Goal: Transaction & Acquisition: Purchase product/service

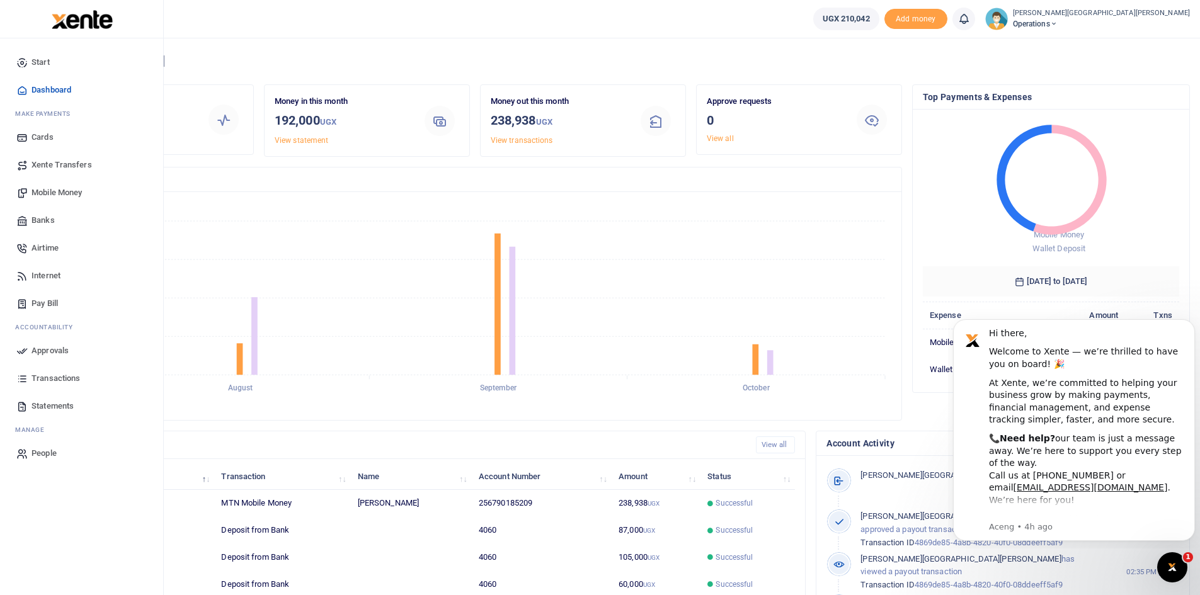
click at [72, 192] on span "Mobile Money" at bounding box center [56, 192] width 50 height 13
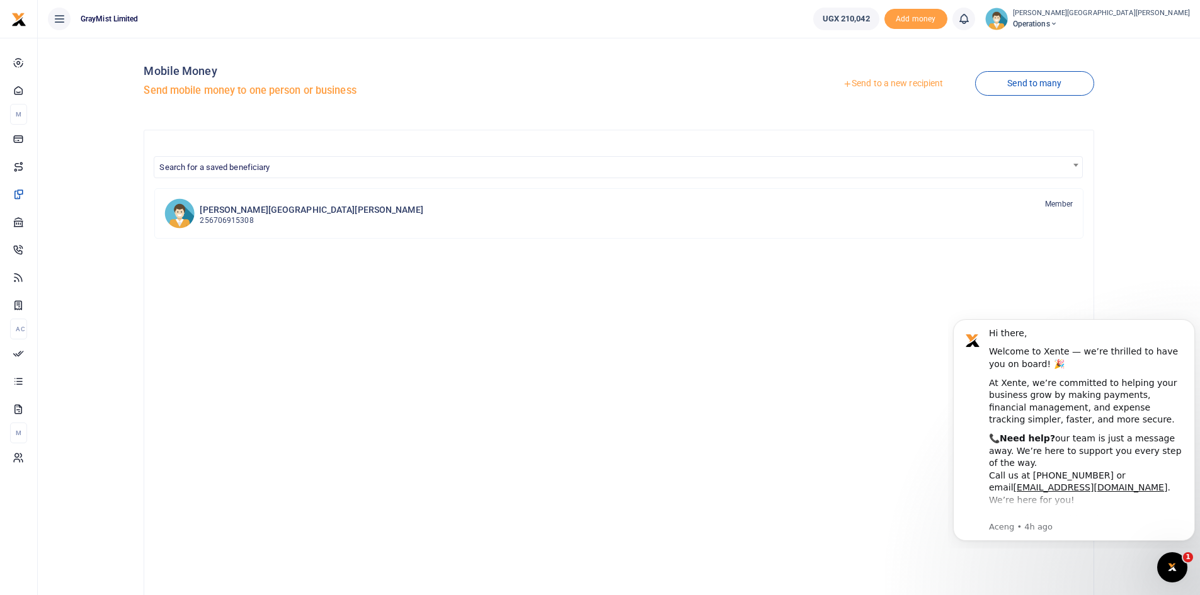
click at [886, 81] on link "Send to a new recipient" at bounding box center [893, 83] width 164 height 23
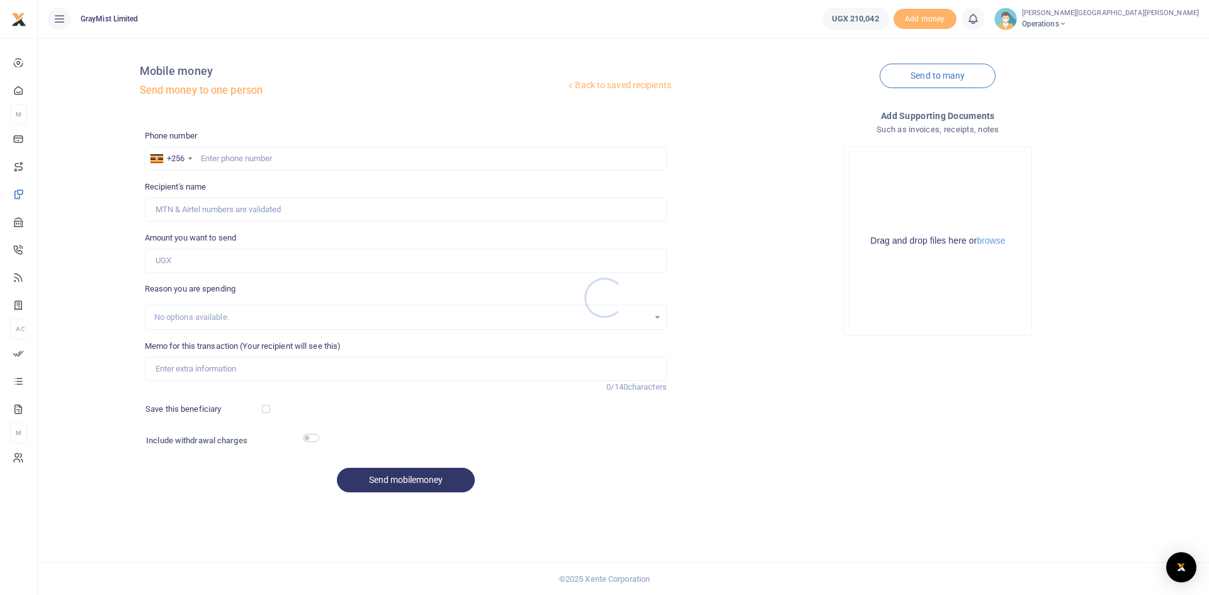
click at [247, 154] on div at bounding box center [604, 297] width 1209 height 595
click at [244, 165] on input "text" at bounding box center [406, 159] width 522 height 24
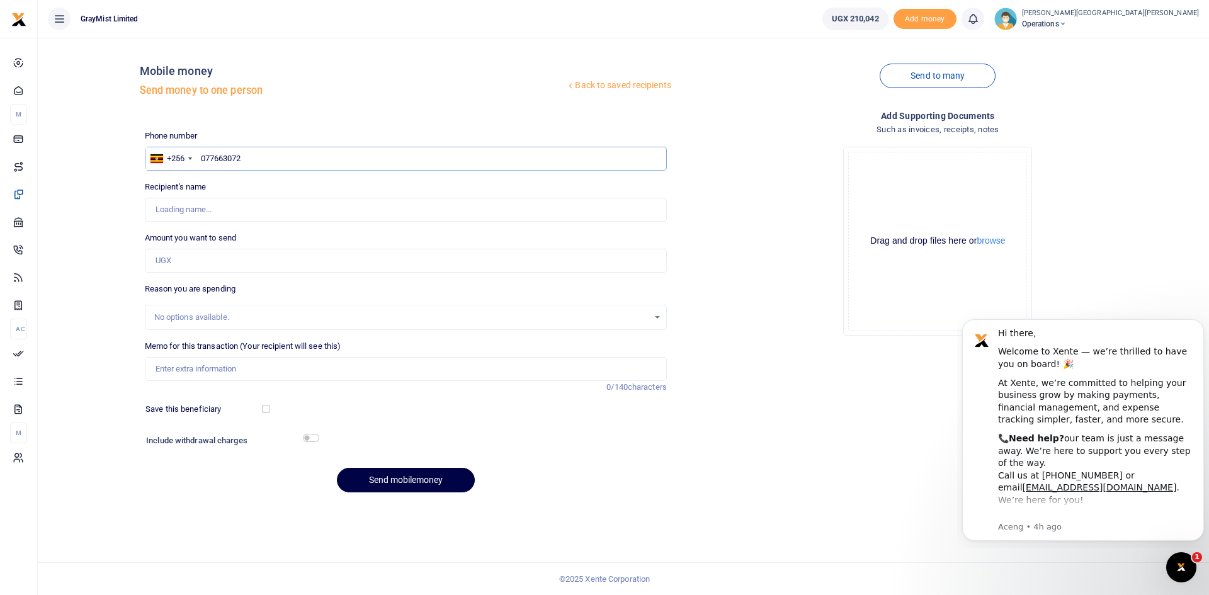
type input "0776630728"
type input "Talibu Seyiga"
type input "0776630728"
click at [210, 254] on input "Amount you want to send" at bounding box center [406, 261] width 522 height 24
type input "48,000"
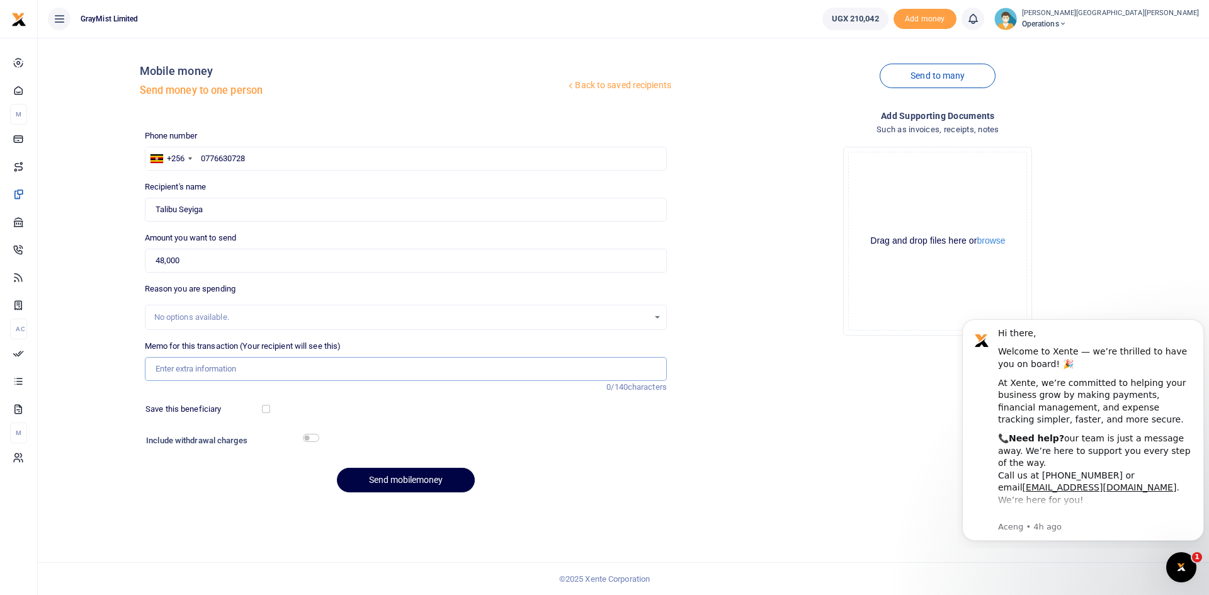
click at [229, 374] on input "Memo for this transaction (Your recipient will see this)" at bounding box center [406, 369] width 522 height 24
type input "Wok Plumbing"
click at [313, 437] on input "checkbox" at bounding box center [311, 438] width 16 height 8
checkbox input "true"
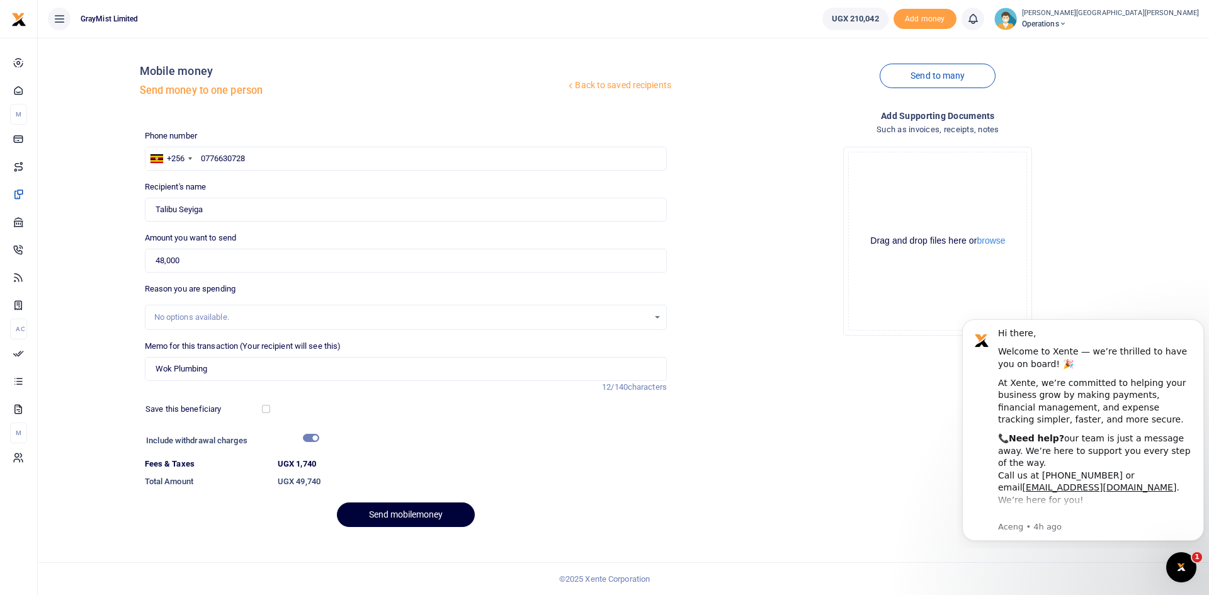
click at [406, 511] on button "Send mobilemoney" at bounding box center [406, 515] width 138 height 25
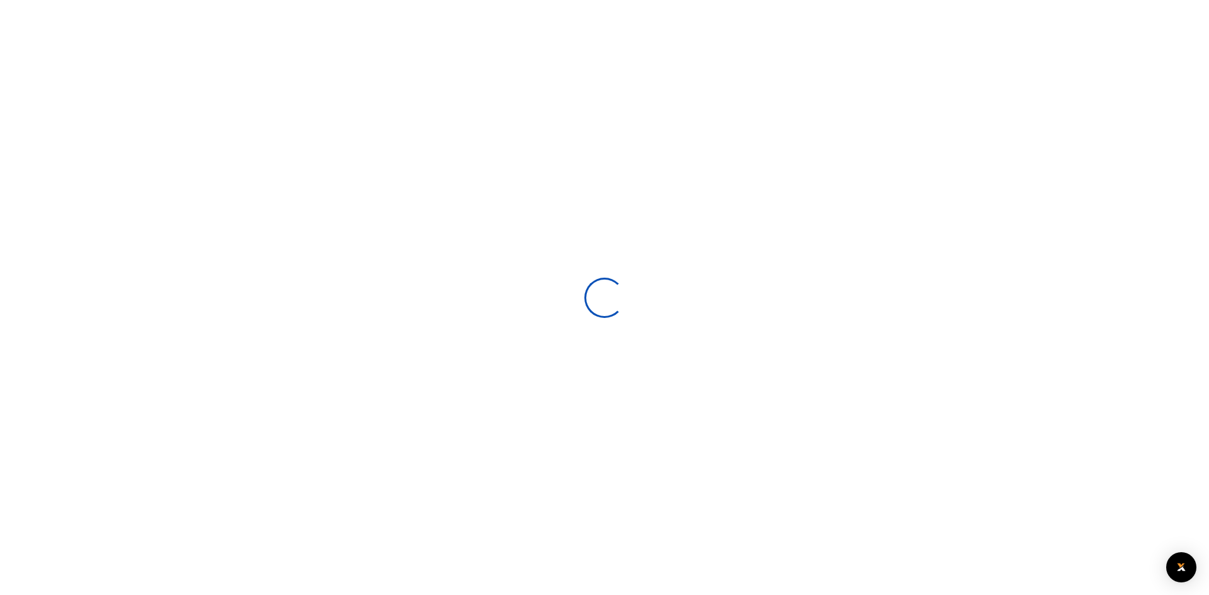
select select
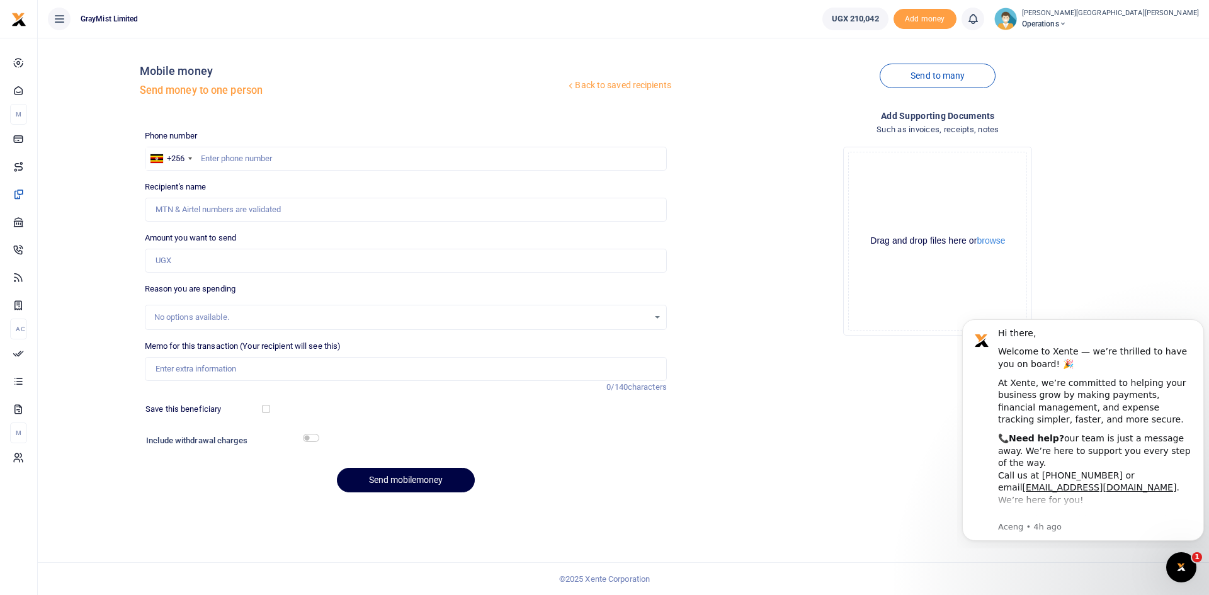
click at [967, 14] on icon at bounding box center [973, 19] width 13 height 14
click at [834, 94] on small "You have no new notification" at bounding box center [880, 89] width 93 height 9
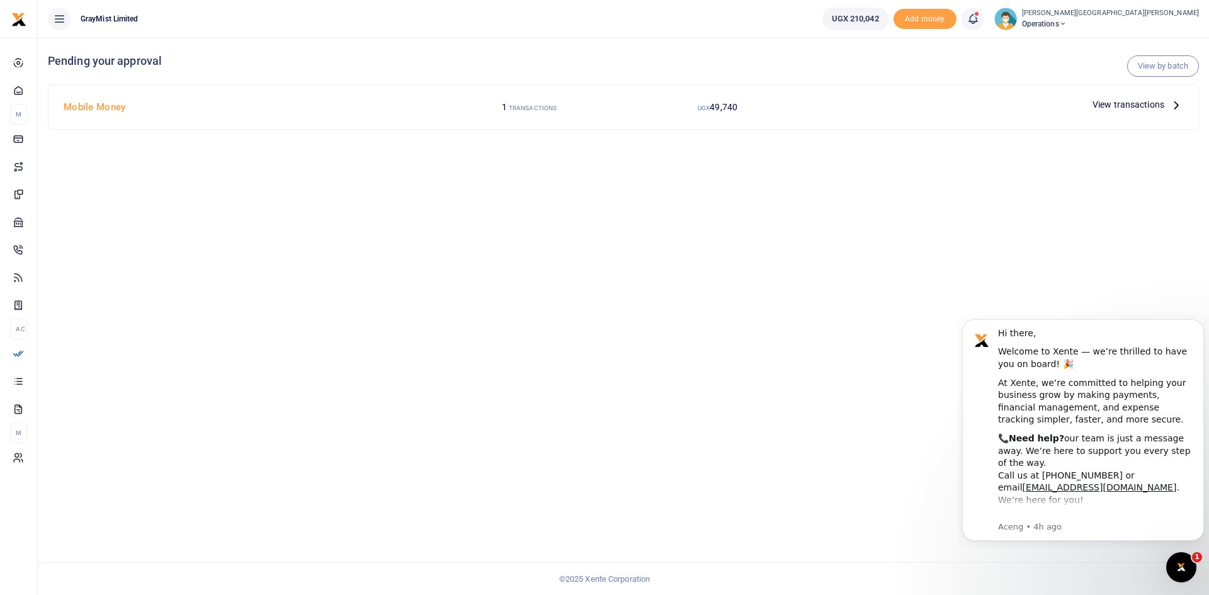
click at [1149, 105] on span "View transactions" at bounding box center [1129, 105] width 72 height 14
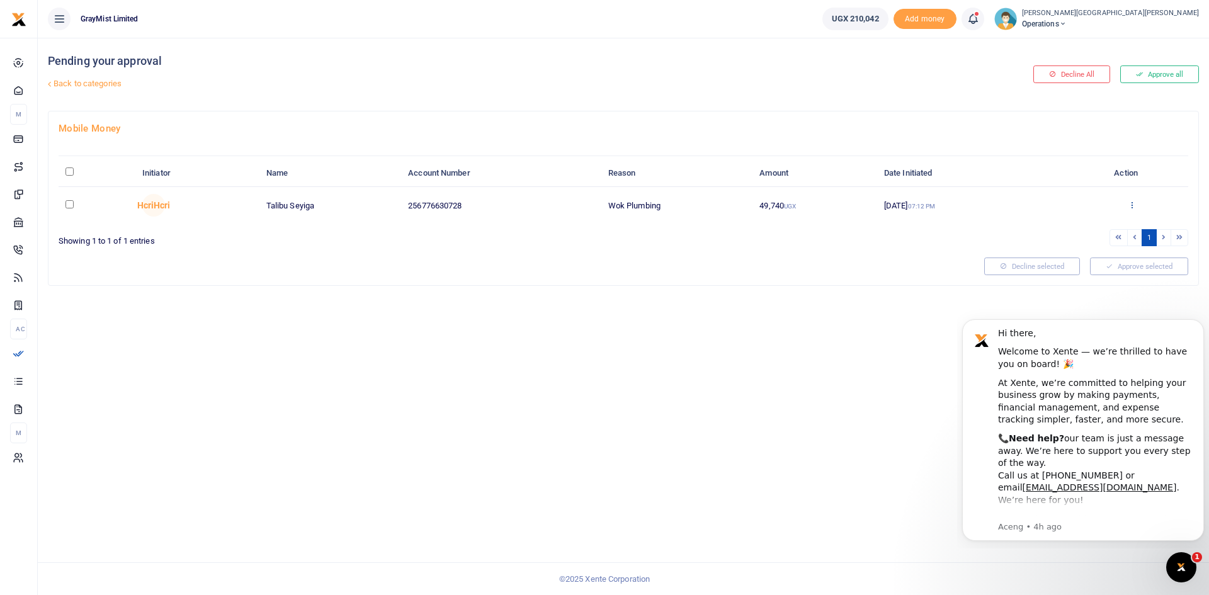
click at [1133, 203] on icon at bounding box center [1132, 204] width 8 height 9
click at [1075, 226] on link "Approve" at bounding box center [1086, 226] width 100 height 18
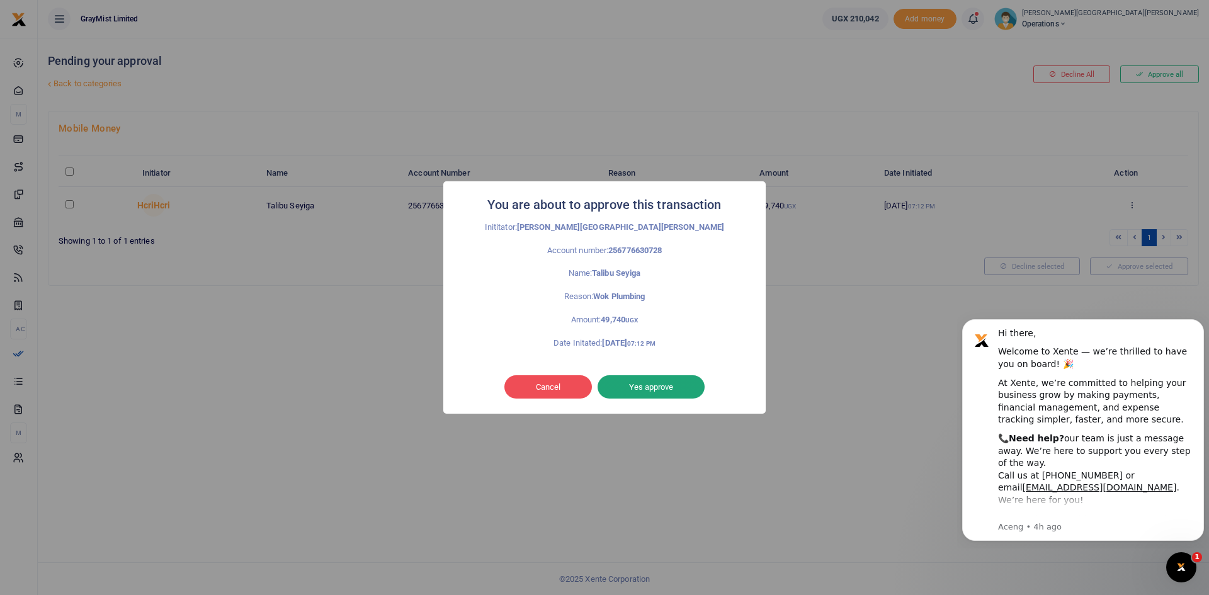
click at [655, 392] on button "Yes approve" at bounding box center [651, 387] width 107 height 24
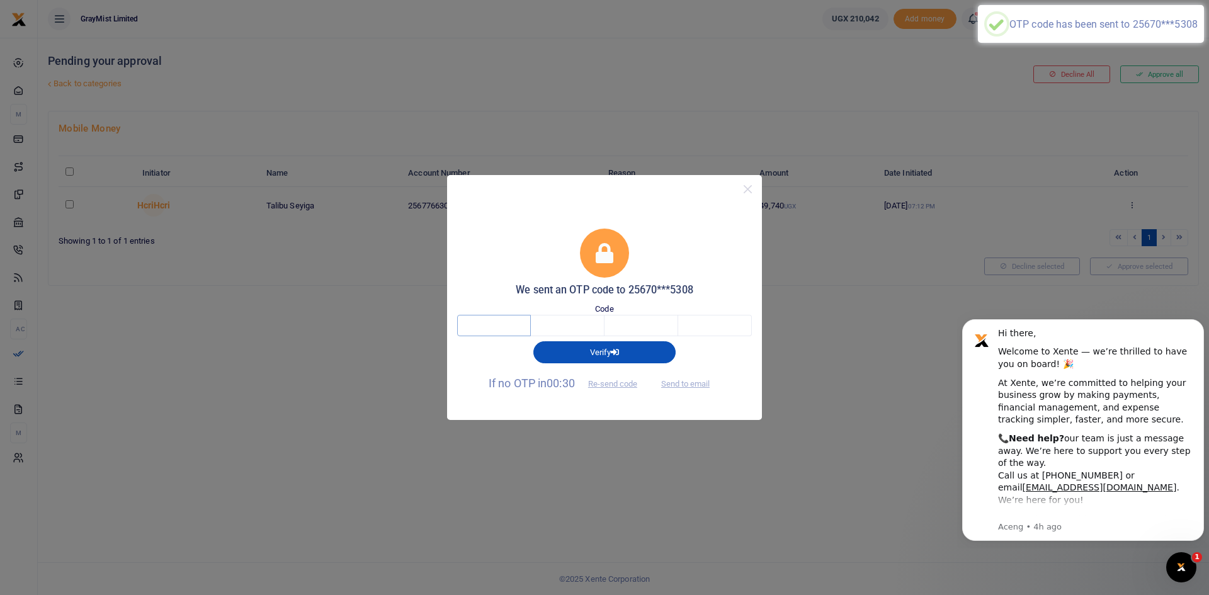
click at [512, 328] on input "text" at bounding box center [494, 325] width 74 height 21
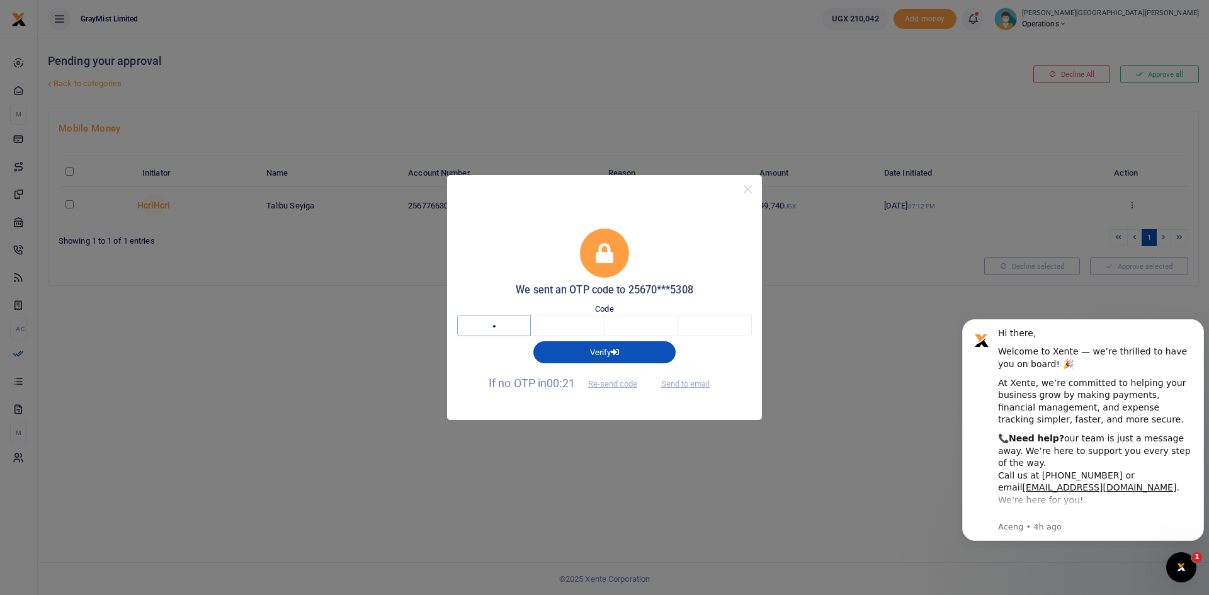
type input "2"
type input "1"
type input "0"
type input "5"
